Goal: Communication & Community: Answer question/provide support

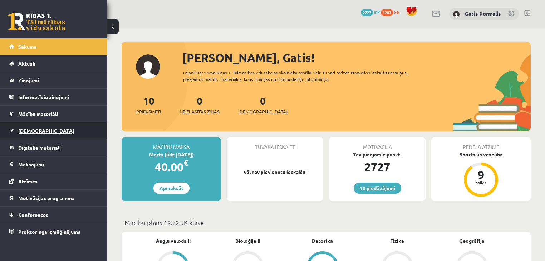
click at [33, 129] on span "[DEMOGRAPHIC_DATA]" at bounding box center [46, 130] width 56 height 6
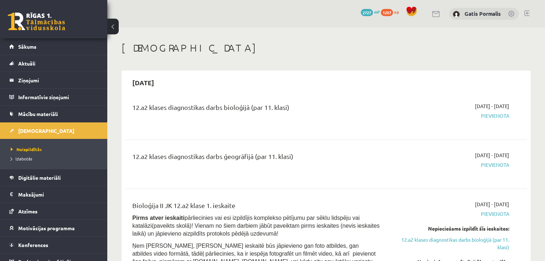
click at [436, 12] on link at bounding box center [436, 14] width 9 height 6
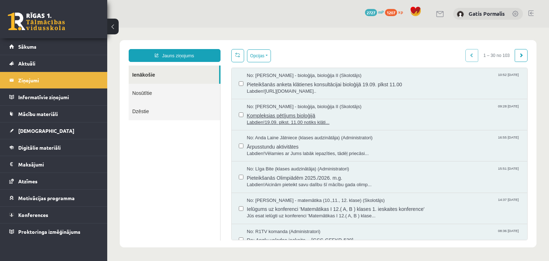
click at [321, 115] on span "Kompleksias pētījums bioloģijā" at bounding box center [383, 114] width 273 height 9
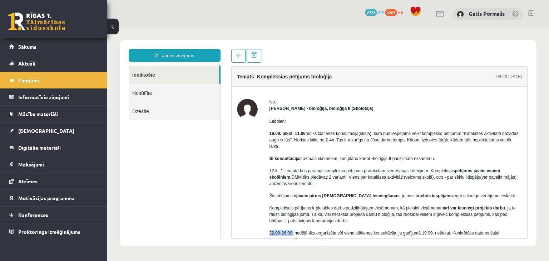
drag, startPoint x: 268, startPoint y: 224, endPoint x: 292, endPoint y: 226, distance: 23.6
click at [292, 226] on div "No: [PERSON_NAME] - bioloģija, bioloģija II (Skolotājs) Labdien! 19.09. plkst. …" at bounding box center [379, 204] width 285 height 211
click at [28, 131] on span "[DEMOGRAPHIC_DATA]" at bounding box center [46, 130] width 56 height 6
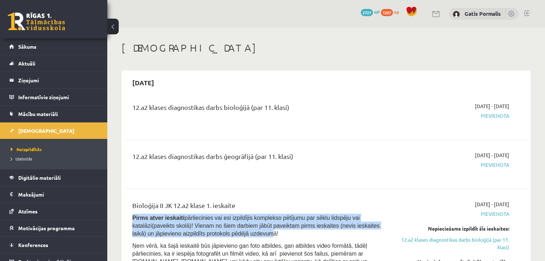
drag, startPoint x: 133, startPoint y: 215, endPoint x: 211, endPoint y: 235, distance: 80.4
click at [211, 235] on span "Pirms atver ieskaiti pārliecinies vai esi izpildījis komplekso pētījumu par sēk…" at bounding box center [255, 225] width 247 height 22
click at [40, 84] on legend "Ziņojumi 0" at bounding box center [58, 80] width 80 height 16
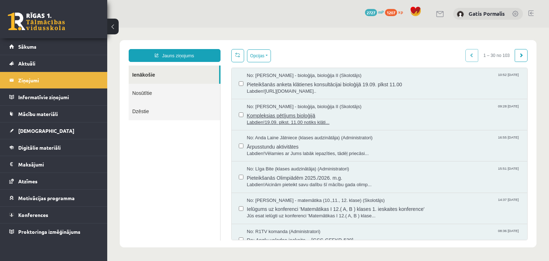
click at [301, 123] on span "Labdien!19.09. plkst. 11.00 notiks klāti..." at bounding box center [383, 122] width 273 height 7
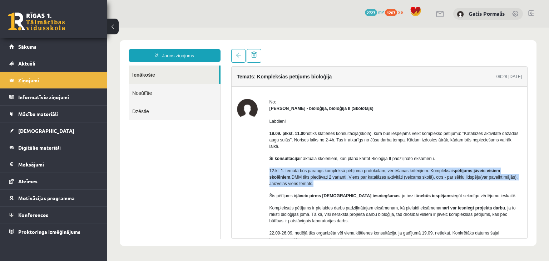
drag, startPoint x: 270, startPoint y: 163, endPoint x: 322, endPoint y: 176, distance: 53.6
click at [322, 176] on div "No: [PERSON_NAME] - bioloģija, bioloģija II (Skolotājs) Labdien! 19.09. plkst. …" at bounding box center [379, 204] width 285 height 211
click at [352, 178] on p "12.kl. 1. tematā būs paraugs kompleksā pētījuma protokolam, vērtēšanas kritērij…" at bounding box center [395, 176] width 253 height 19
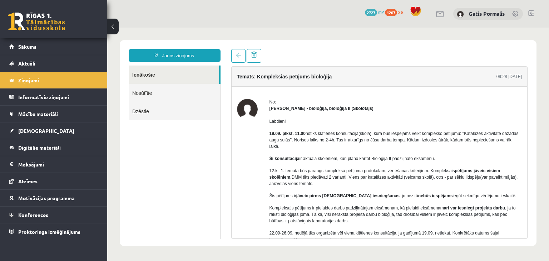
click at [146, 73] on link "Ienākošie" at bounding box center [174, 74] width 90 height 18
click at [149, 74] on link "Ienākošie" at bounding box center [174, 74] width 90 height 18
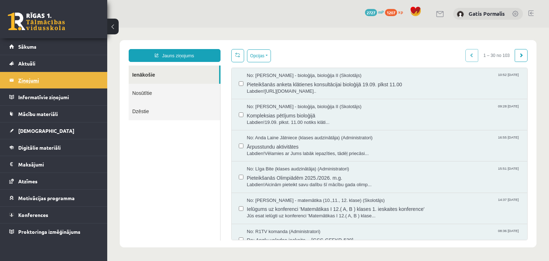
click at [30, 84] on legend "Ziņojumi 0" at bounding box center [58, 80] width 80 height 16
click at [301, 91] on span "Labdien![URL][DOMAIN_NAME].." at bounding box center [383, 91] width 273 height 7
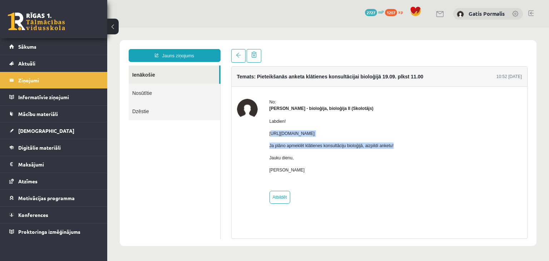
drag, startPoint x: 271, startPoint y: 134, endPoint x: 406, endPoint y: 137, distance: 135.5
click at [394, 137] on div "Labdien! [URL][DOMAIN_NAME] Ja plāno apmeklēt klātienes konsultāciju bioloģijā,…" at bounding box center [331, 149] width 124 height 74
click at [252, 153] on div at bounding box center [247, 151] width 21 height 105
drag, startPoint x: 269, startPoint y: 133, endPoint x: 512, endPoint y: 132, distance: 242.3
click at [512, 132] on div "No: [PERSON_NAME] - bioloģija, bioloģija II (Skolotājs) Labdien! [URL][DOMAIN_N…" at bounding box center [379, 151] width 285 height 105
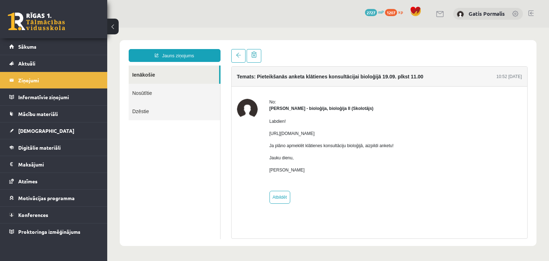
copy p "[URL][DOMAIN_NAME]"
click at [23, 81] on legend "Ziņojumi 0" at bounding box center [58, 80] width 80 height 16
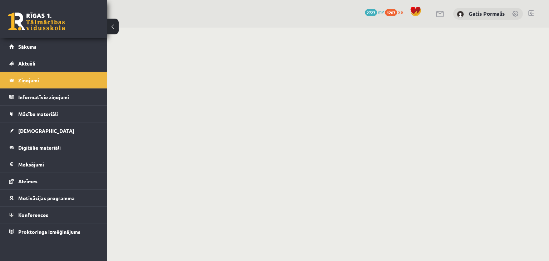
click at [57, 81] on legend "Ziņojumi 0" at bounding box center [58, 80] width 80 height 16
click at [57, 82] on legend "Ziņojumi 0" at bounding box center [58, 80] width 80 height 16
click at [38, 81] on legend "Ziņojumi 0" at bounding box center [58, 80] width 80 height 16
click at [21, 81] on legend "Ziņojumi 0" at bounding box center [58, 80] width 80 height 16
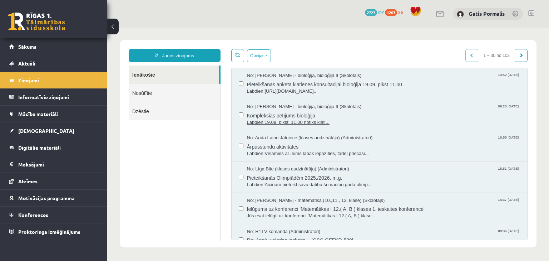
click at [261, 111] on span "Kompleksias pētījums bioloģijā" at bounding box center [383, 114] width 273 height 9
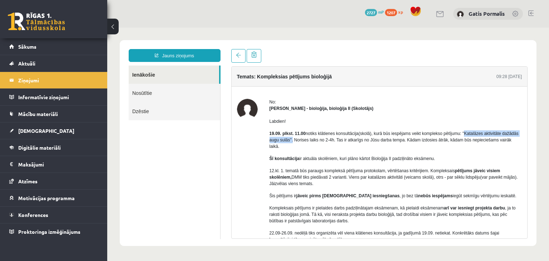
drag, startPoint x: 463, startPoint y: 133, endPoint x: 291, endPoint y: 140, distance: 172.4
click at [291, 140] on p "19.09. plkst. 11.00 notiks klātienes konsultācija(skolā), kurā būs iespējams ve…" at bounding box center [395, 139] width 253 height 19
copy p "'Katalāzes aktivitāte dažādās augu sulās''"
drag, startPoint x: 452, startPoint y: 171, endPoint x: 479, endPoint y: 171, distance: 26.1
click at [479, 171] on p "12.kl. 1. tematā būs paraugs kompleksā pētījuma protokolam, vērtēšanas kritērij…" at bounding box center [395, 176] width 253 height 19
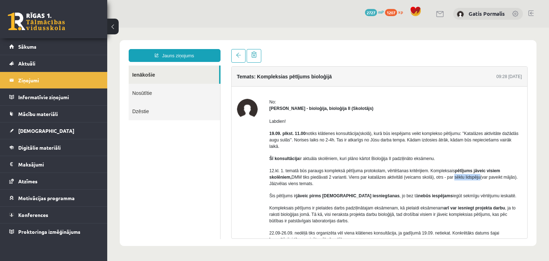
copy p "sēklu lidspēju"
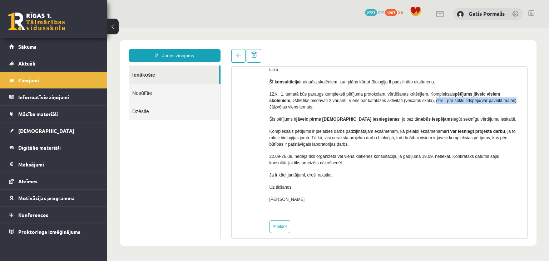
drag, startPoint x: 435, startPoint y: 94, endPoint x: 513, endPoint y: 93, distance: 77.9
click at [513, 93] on p "12.kl. 1. tematā būs paraugs kompleksā pētījuma protokolam, vērtēšanas kritērij…" at bounding box center [395, 100] width 253 height 19
copy p "otrs - par sēklu lidspēju(var paveikt mājās)"
click at [279, 220] on link "Atbildēt" at bounding box center [279, 226] width 21 height 13
type input "**********"
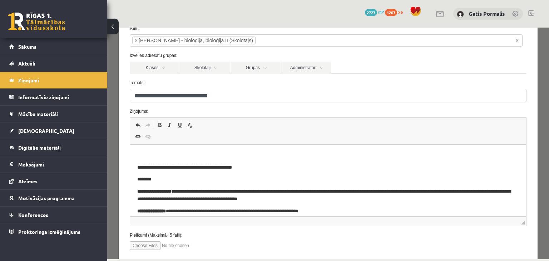
scroll to position [57, 0]
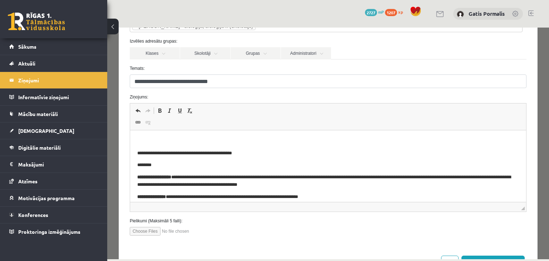
click at [155, 138] on p "Bagātinātā teksta redaktors, wiswyg-editor-47024725305340-1757609666-690" at bounding box center [328, 141] width 382 height 8
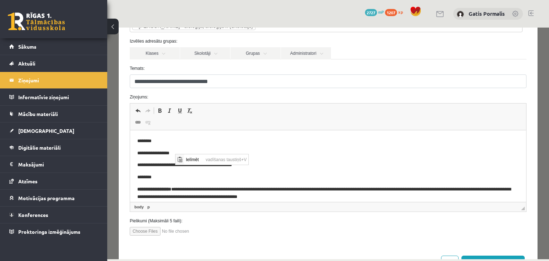
scroll to position [0, 0]
click at [183, 157] on span "Ielīmēt" at bounding box center [179, 159] width 9 height 10
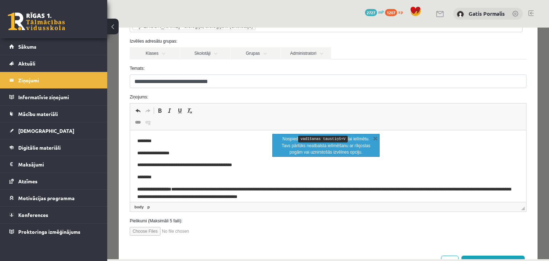
click at [191, 146] on body "**********" at bounding box center [328, 224] width 382 height 174
click at [187, 146] on body "**********" at bounding box center [328, 224] width 382 height 174
click at [374, 137] on link "X" at bounding box center [375, 137] width 7 height 7
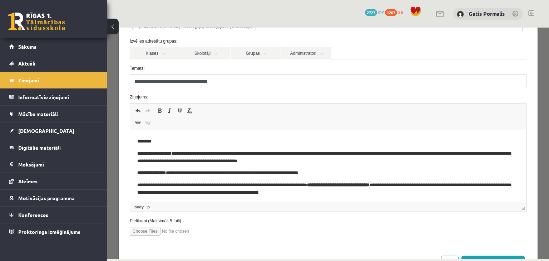
scroll to position [57, 0]
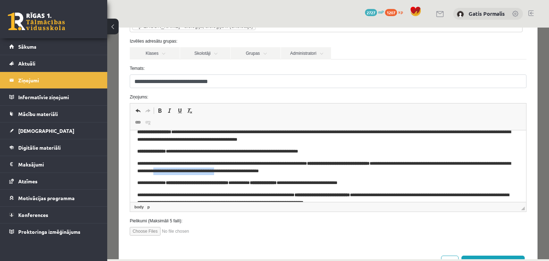
drag, startPoint x: 229, startPoint y: 172, endPoint x: 297, endPoint y: 174, distance: 67.6
click at [297, 174] on p "**********" at bounding box center [324, 167] width 374 height 15
copy p "**********"
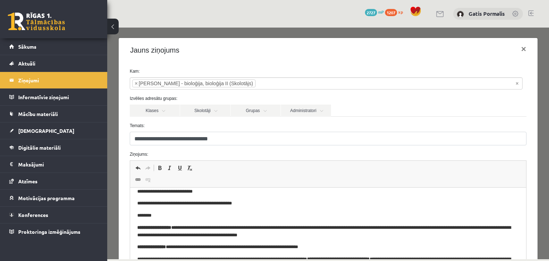
scroll to position [0, 0]
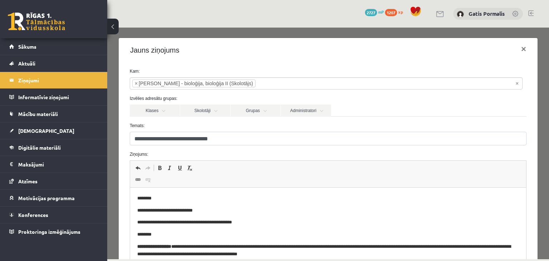
drag, startPoint x: 520, startPoint y: 188, endPoint x: 526, endPoint y: 344, distance: 156.7
click at [206, 211] on p "**********" at bounding box center [324, 211] width 374 height 8
click at [203, 210] on p "**********" at bounding box center [324, 211] width 374 height 8
click at [230, 210] on p "**********" at bounding box center [324, 211] width 374 height 8
click at [201, 210] on p "**********" at bounding box center [324, 211] width 374 height 8
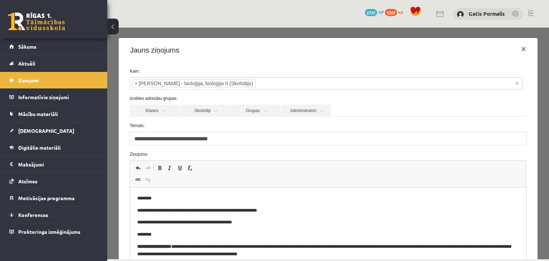
click at [230, 210] on p "**********" at bounding box center [324, 211] width 374 height 8
click at [271, 210] on p "**********" at bounding box center [324, 211] width 374 height 8
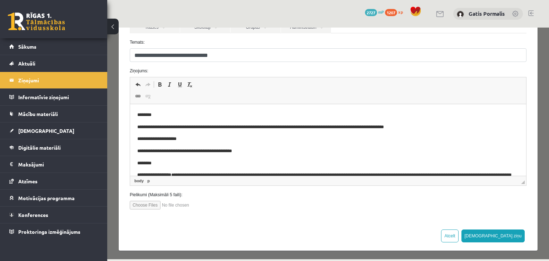
scroll to position [84, 0]
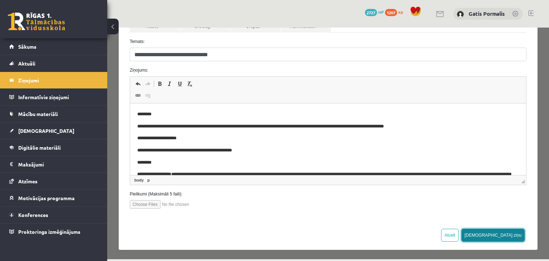
click at [518, 234] on button "[DEMOGRAPHIC_DATA] ziņu" at bounding box center [493, 234] width 64 height 13
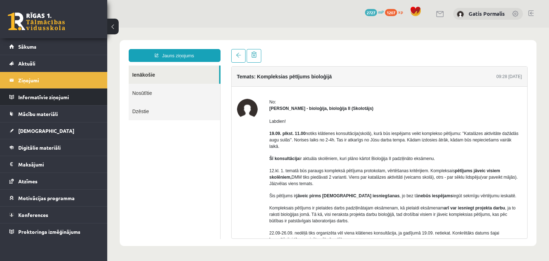
scroll to position [0, 0]
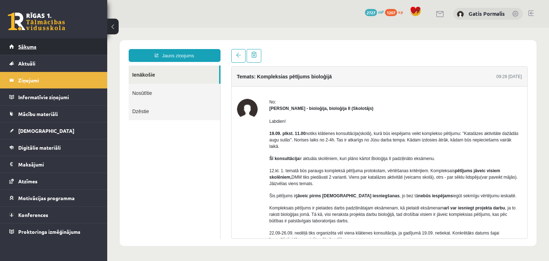
click at [26, 48] on span "Sākums" at bounding box center [27, 46] width 18 height 6
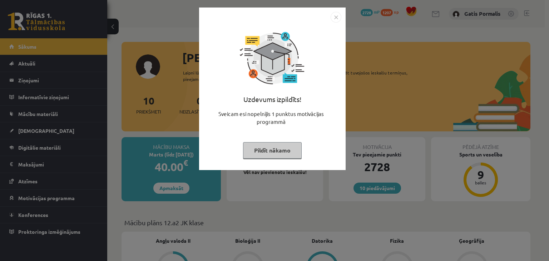
click at [336, 18] on img "Close" at bounding box center [336, 17] width 11 height 11
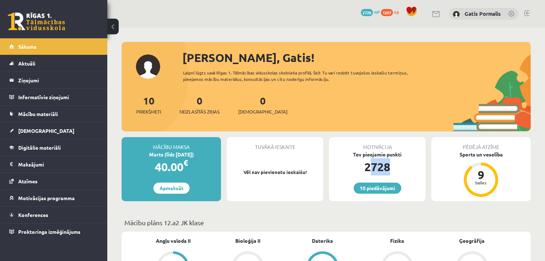
drag, startPoint x: 371, startPoint y: 166, endPoint x: 389, endPoint y: 167, distance: 18.2
click at [389, 167] on div "2728" at bounding box center [377, 166] width 97 height 17
click at [327, 158] on div "Motivācija Tev pieejamie punkti 2728 10 piedāvājumi" at bounding box center [377, 169] width 102 height 64
drag, startPoint x: 373, startPoint y: 164, endPoint x: 387, endPoint y: 164, distance: 14.3
click at [387, 164] on div "2728" at bounding box center [377, 166] width 97 height 17
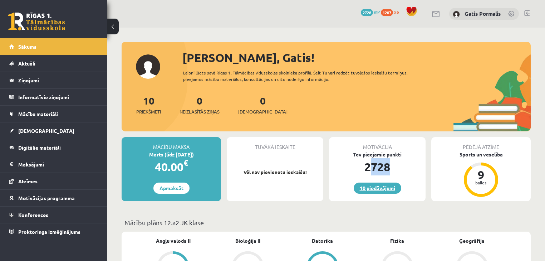
click at [366, 187] on link "10 piedāvājumi" at bounding box center [377, 187] width 48 height 11
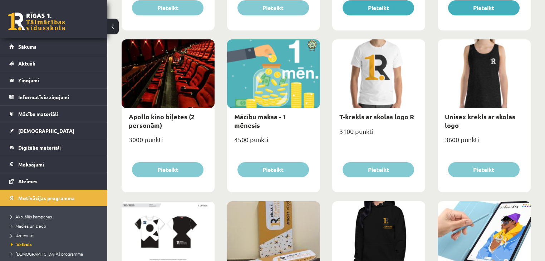
scroll to position [229, 0]
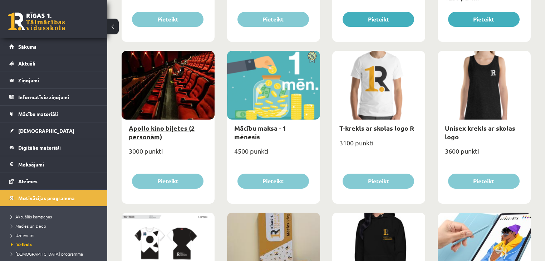
click at [163, 126] on link "Apollo kino biļetes (2 personām)" at bounding box center [162, 132] width 66 height 16
type input "*"
select select "**********"
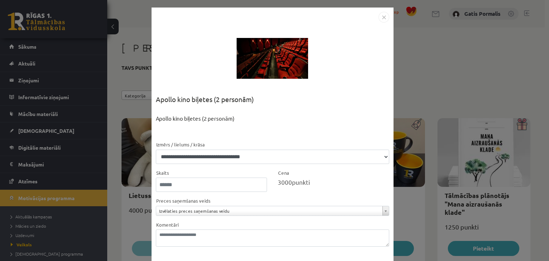
click at [380, 16] on img "Close" at bounding box center [384, 17] width 11 height 11
